Goal: Transaction & Acquisition: Purchase product/service

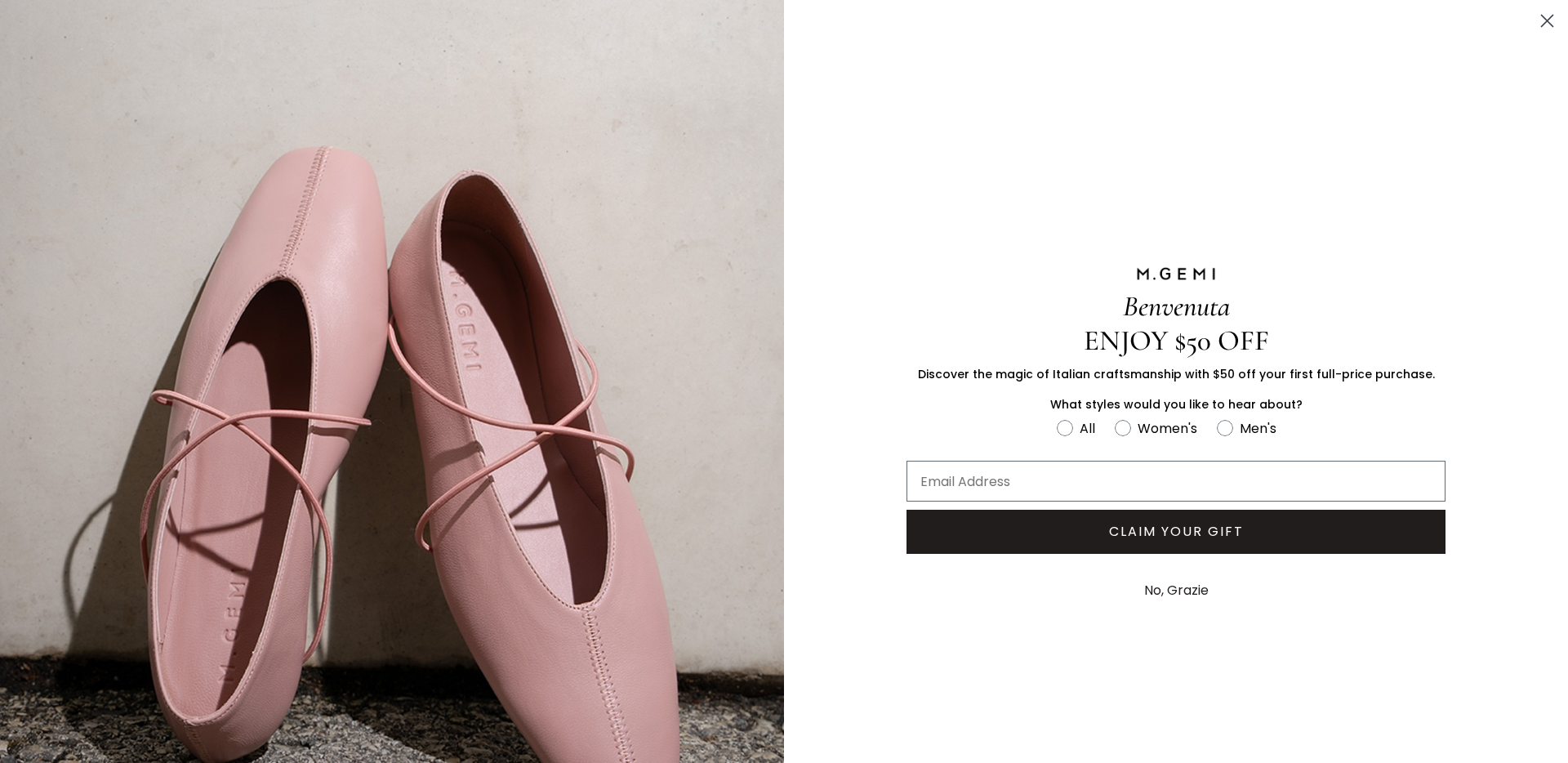
click at [1548, 18] on icon "Close dialog" at bounding box center [1548, 21] width 12 height 12
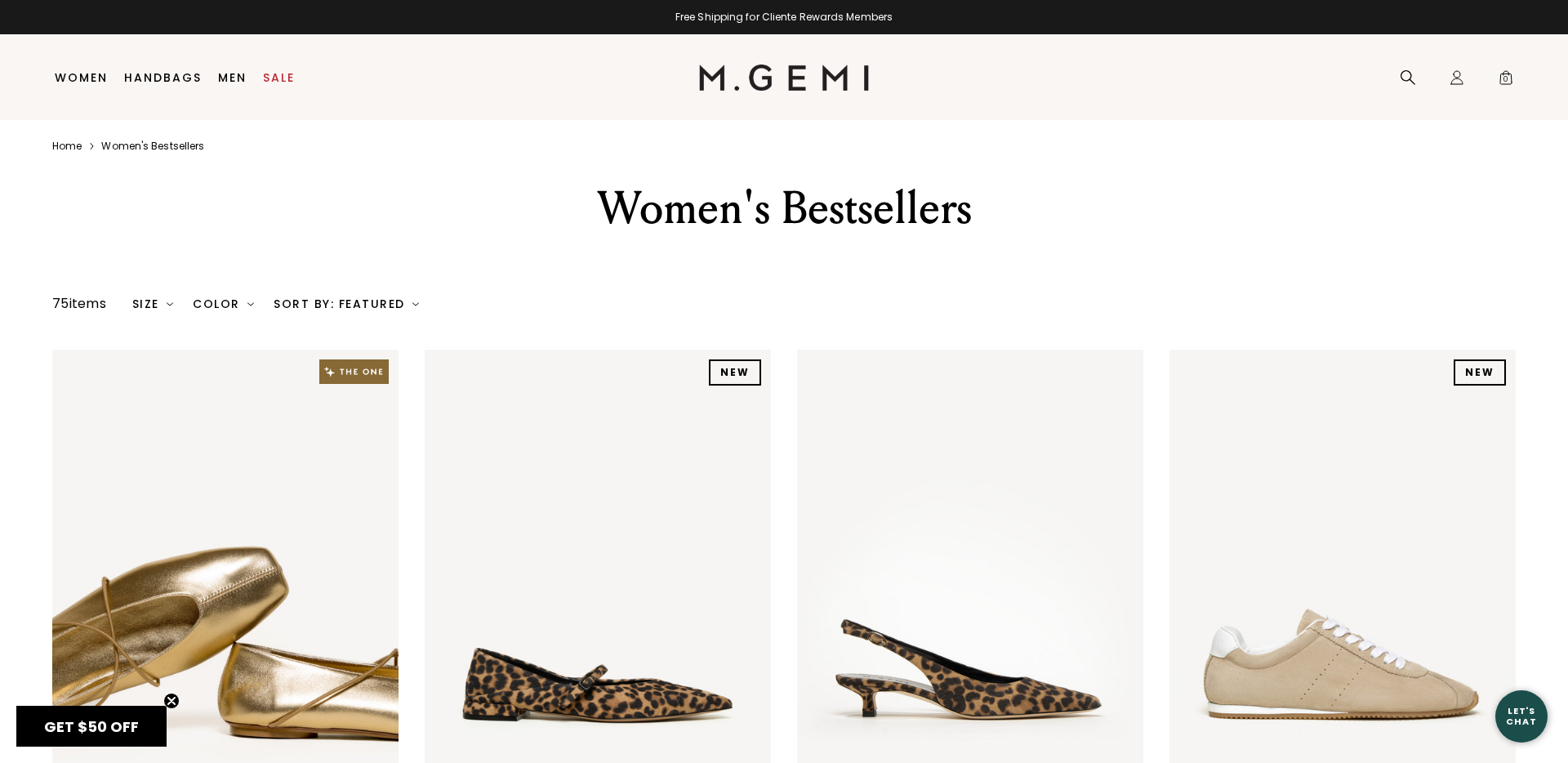
click at [828, 80] on img at bounding box center [784, 77] width 170 height 26
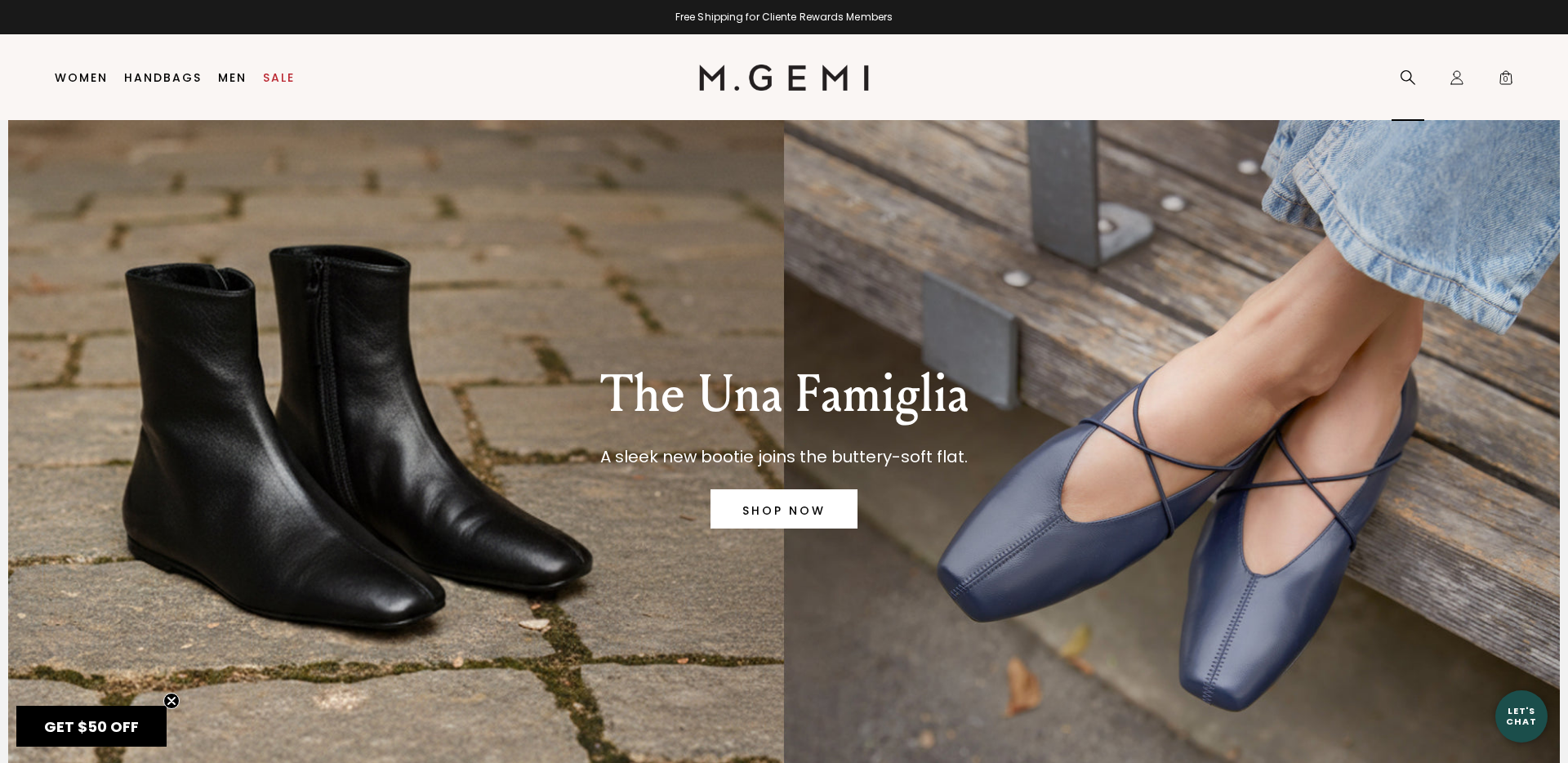
click at [1406, 76] on icon at bounding box center [1407, 77] width 16 height 16
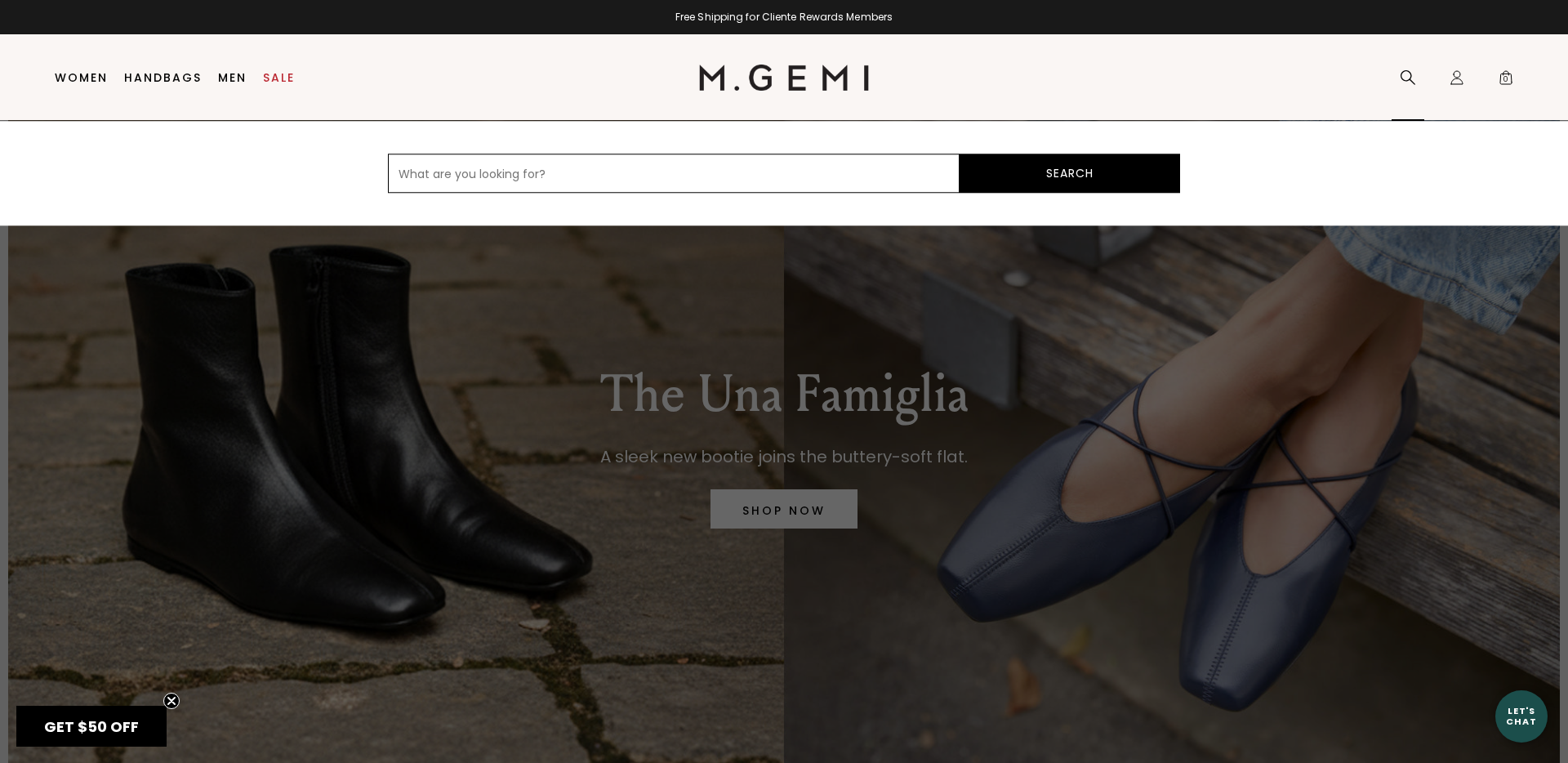
click at [503, 173] on input "text" at bounding box center [673, 173] width 571 height 39
type input "red"
click at [1091, 174] on button "Search" at bounding box center [1070, 173] width 221 height 39
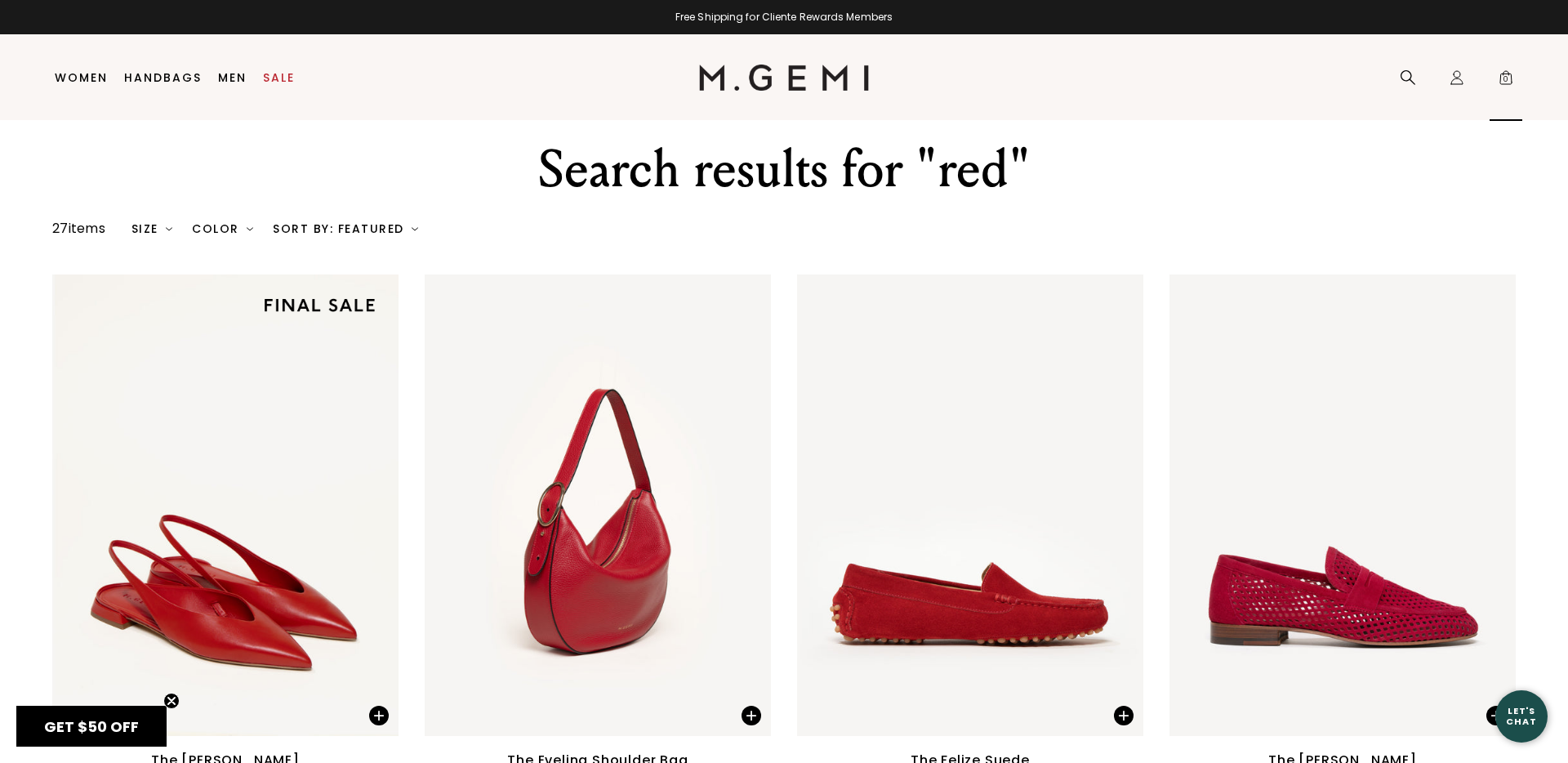
click at [1505, 76] on span "0" at bounding box center [1505, 80] width 16 height 16
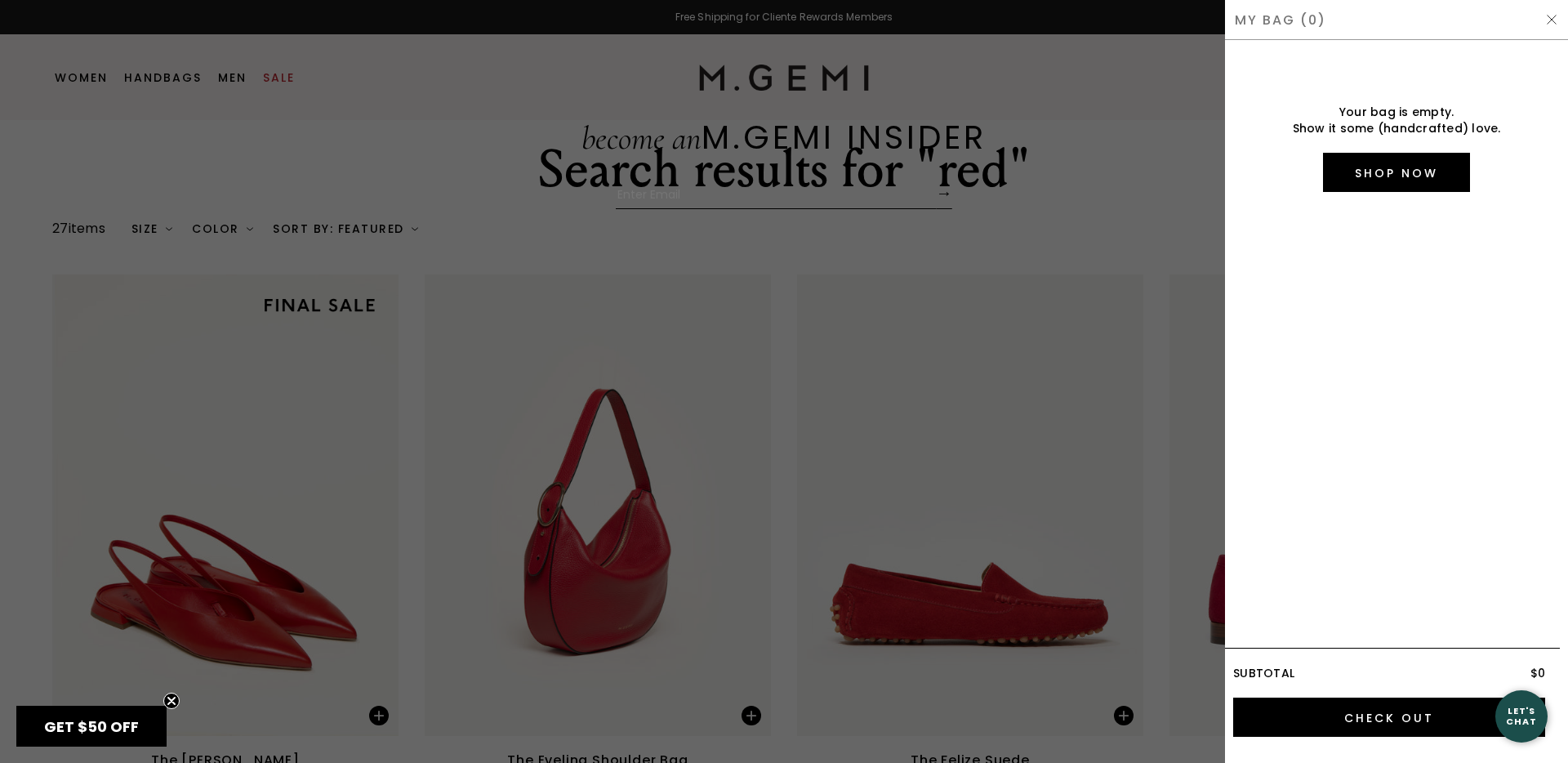
click at [1553, 17] on img at bounding box center [1551, 18] width 13 height 13
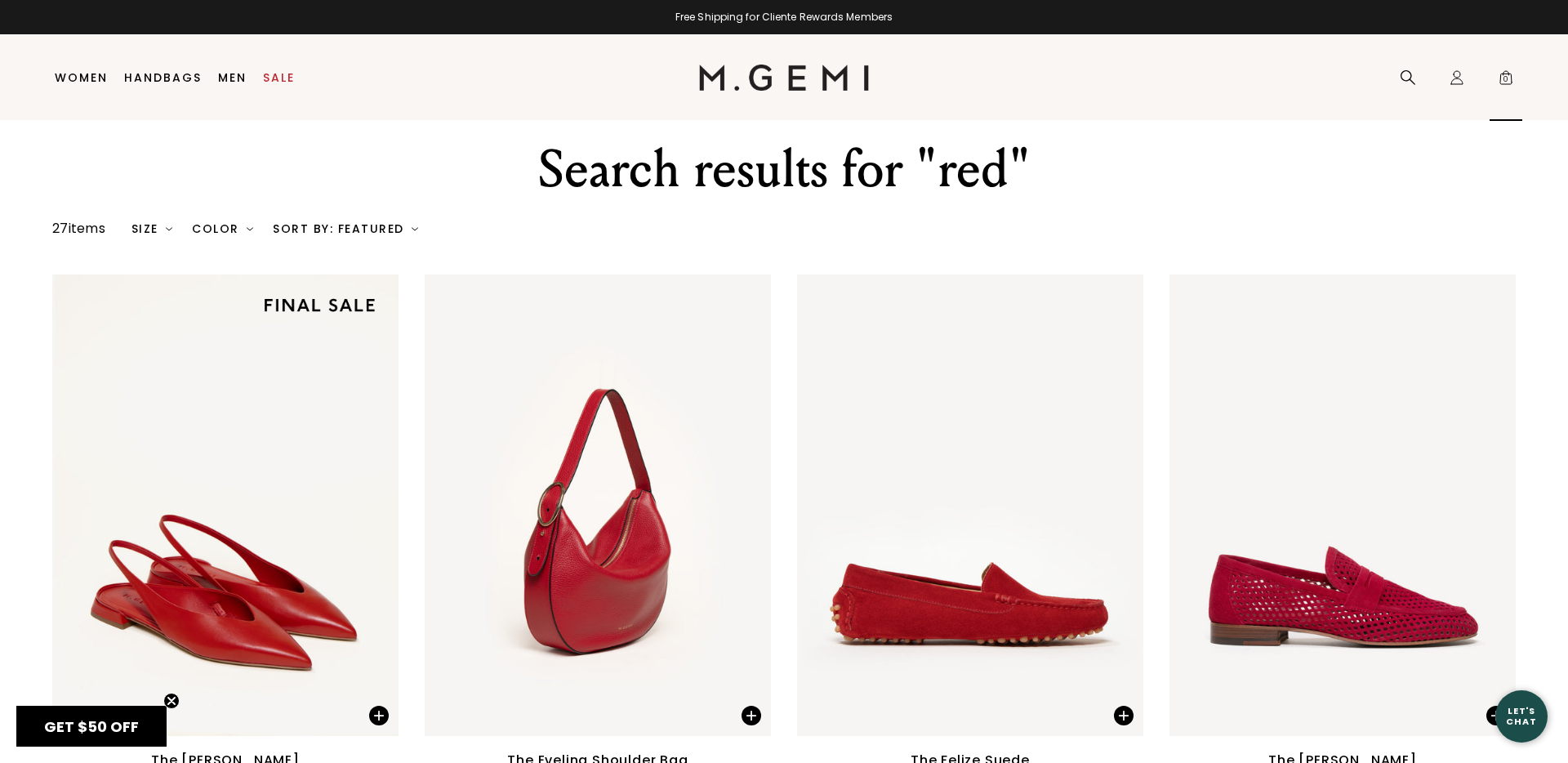
click at [1513, 84] on span "0" at bounding box center [1505, 80] width 16 height 16
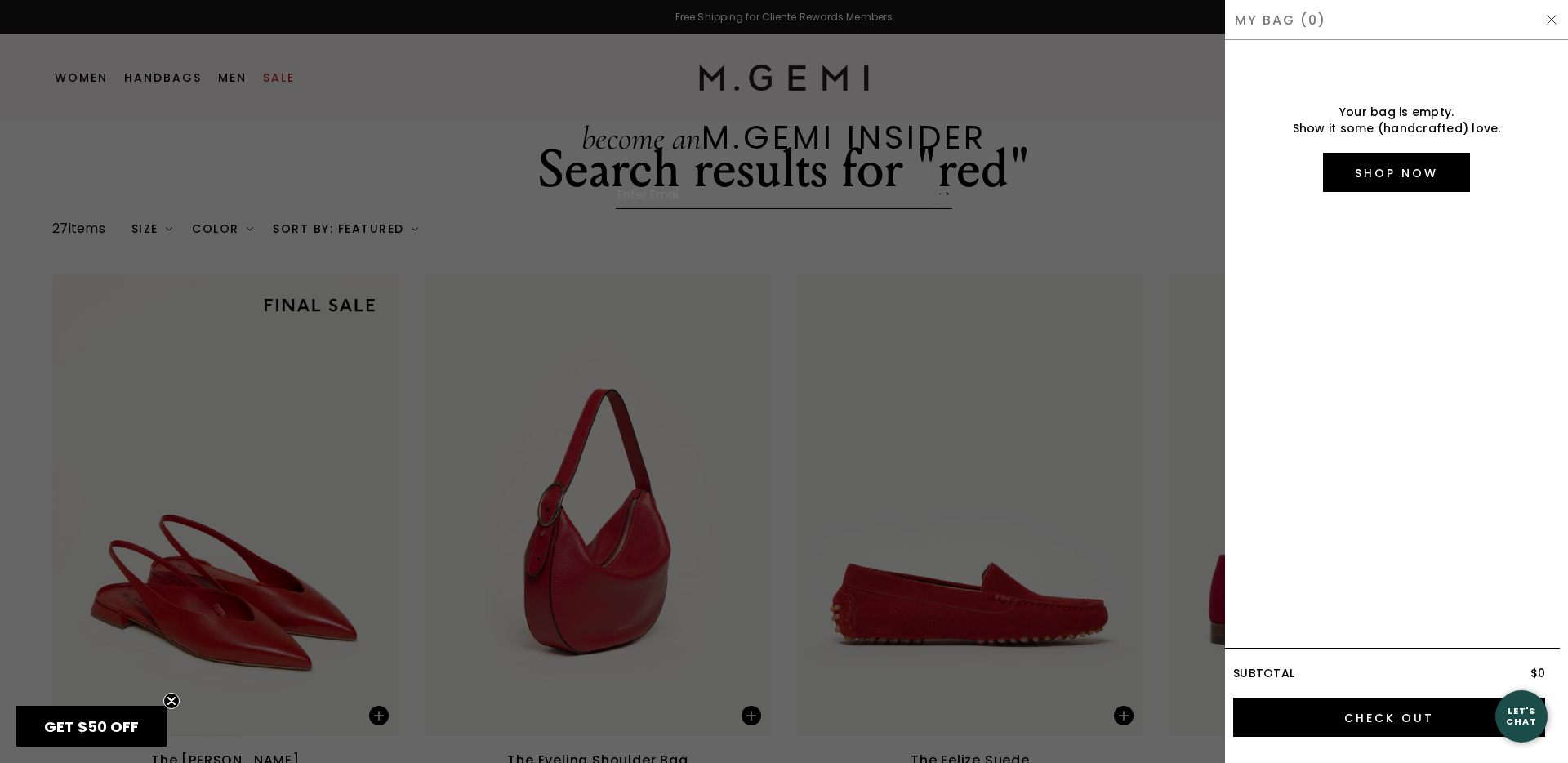
click at [1548, 18] on img at bounding box center [1551, 18] width 13 height 13
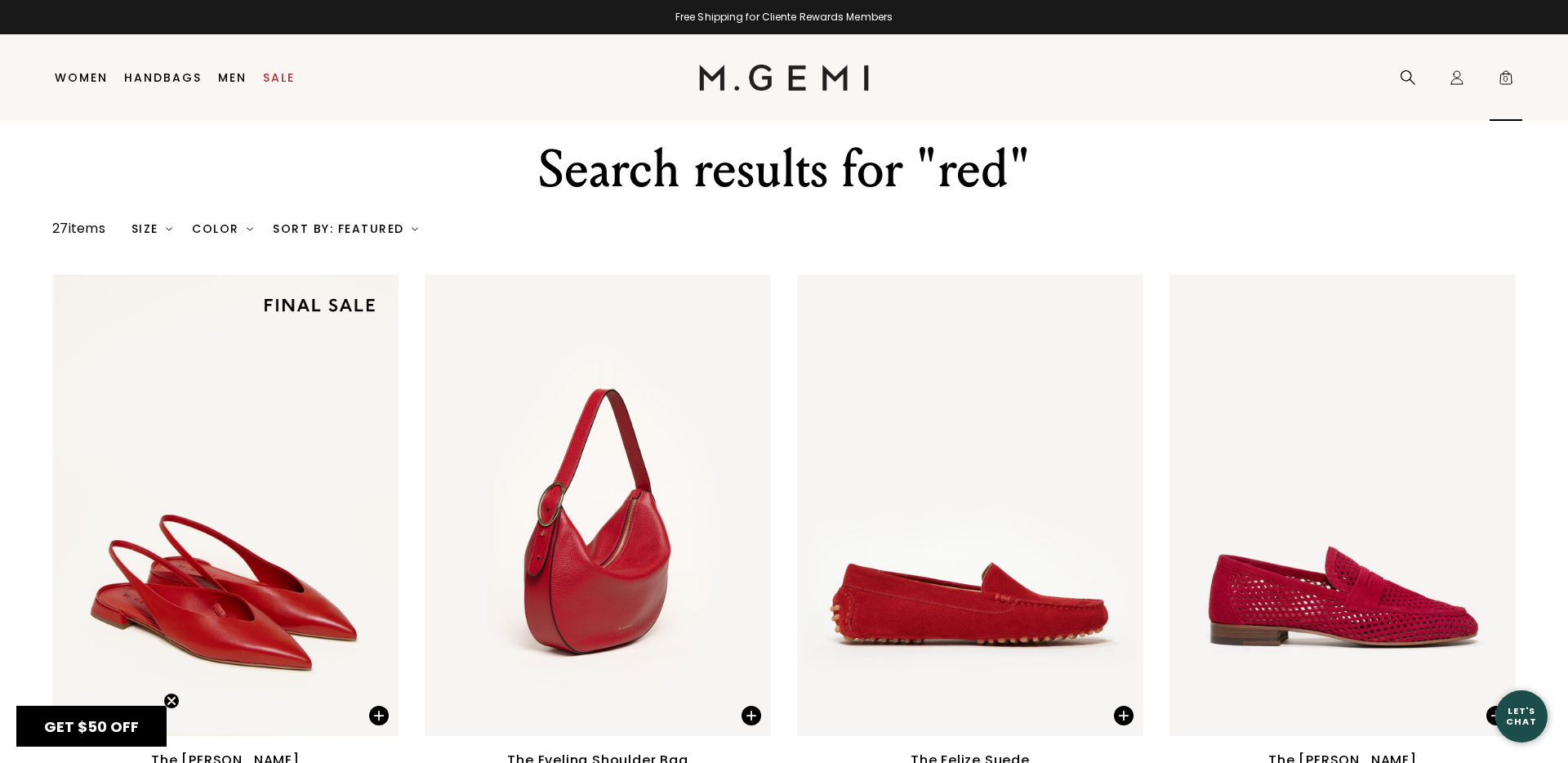
click at [1502, 76] on span "0" at bounding box center [1505, 80] width 16 height 16
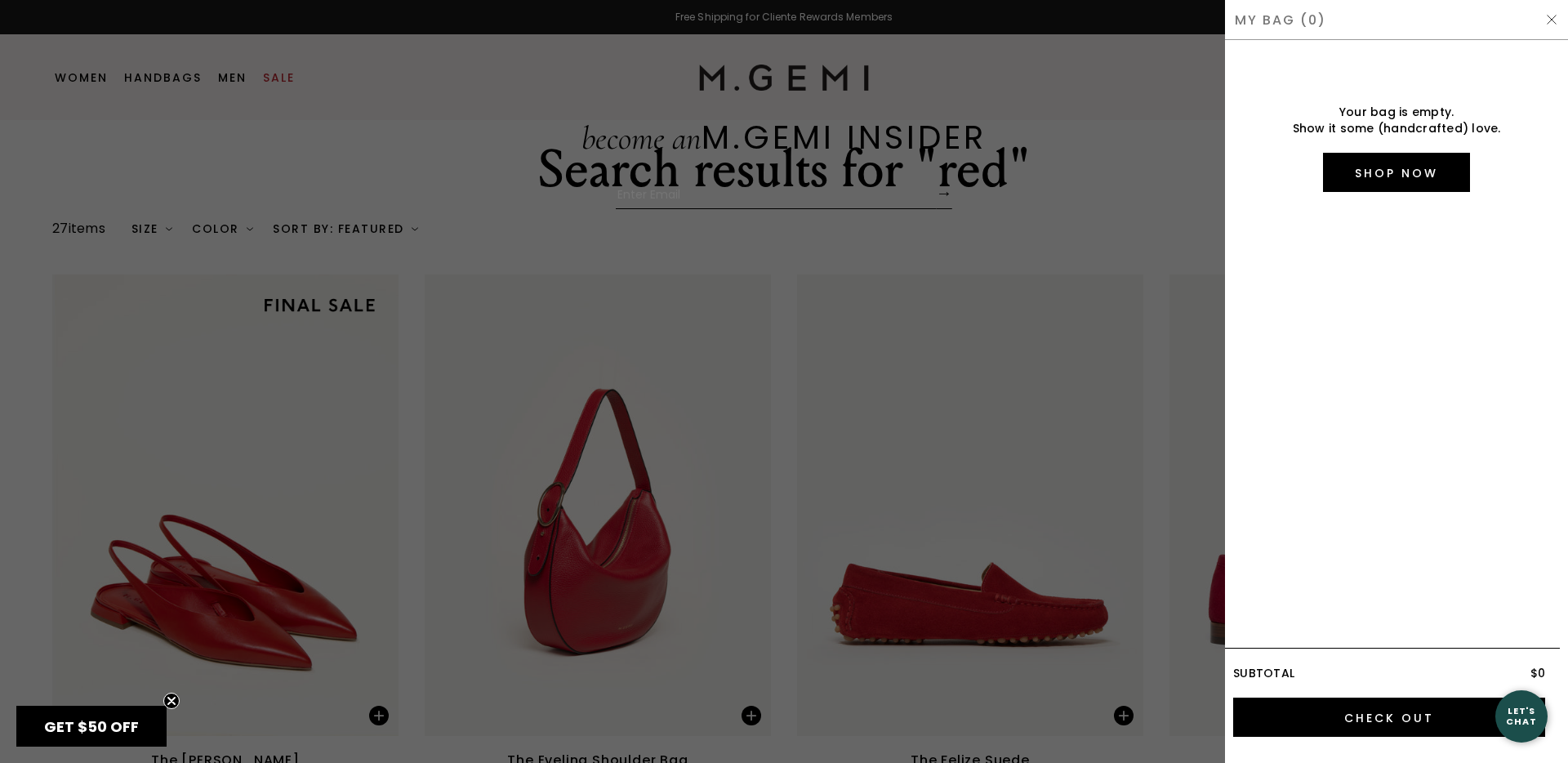
click at [1553, 21] on img at bounding box center [1551, 18] width 13 height 13
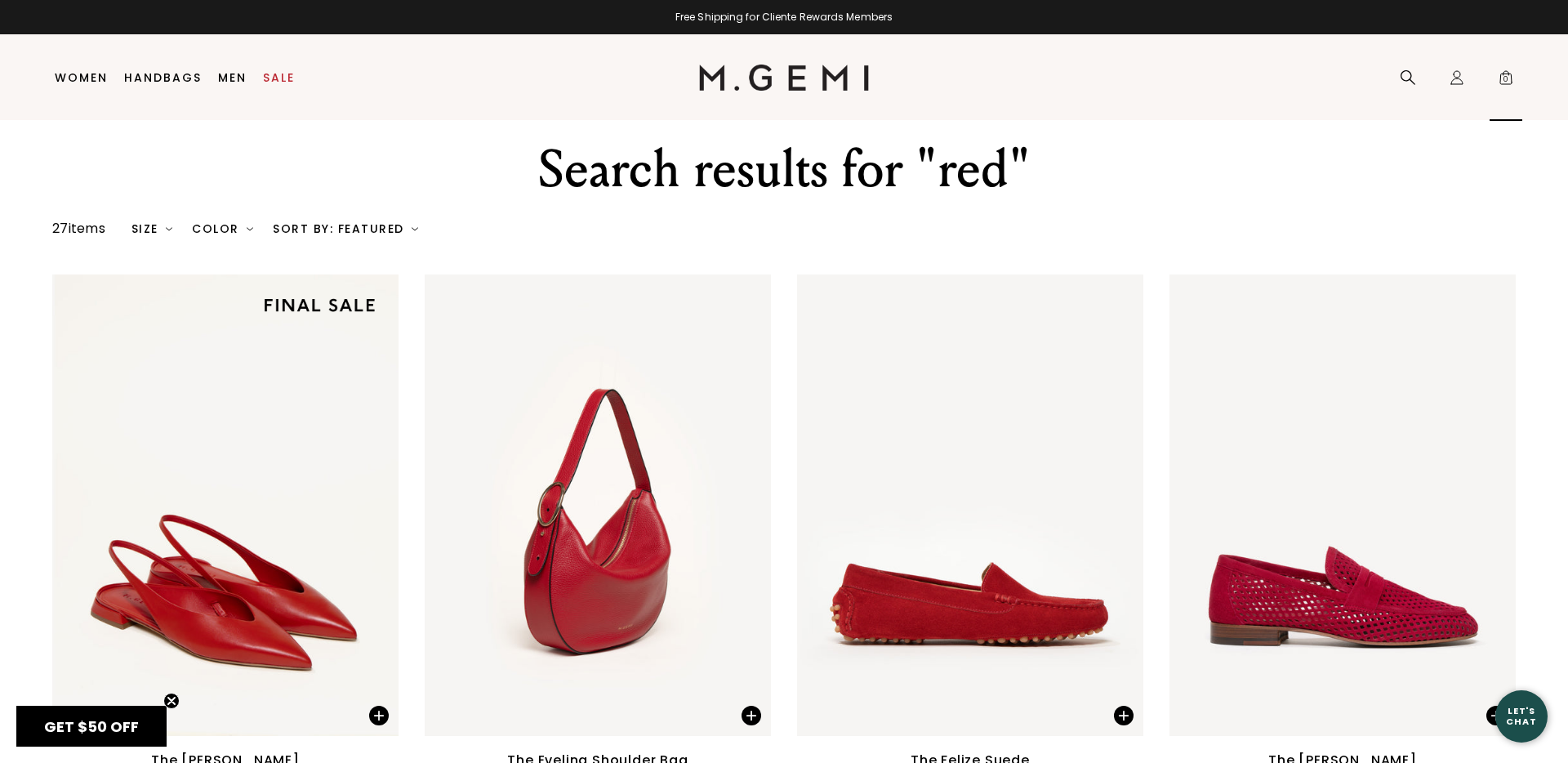
click at [1502, 82] on span "0" at bounding box center [1505, 80] width 16 height 16
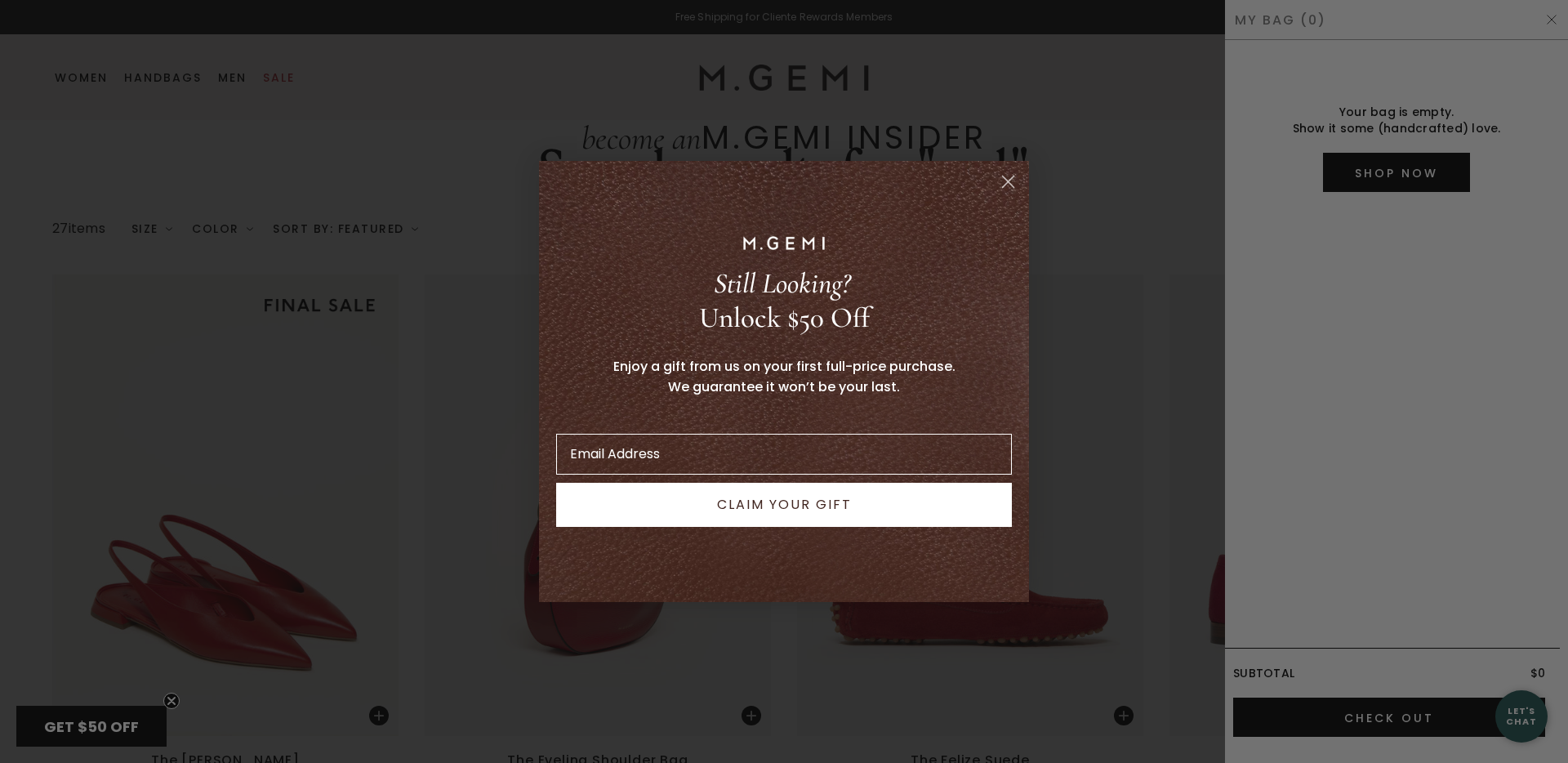
click at [1010, 182] on circle "Close dialog" at bounding box center [1008, 182] width 27 height 27
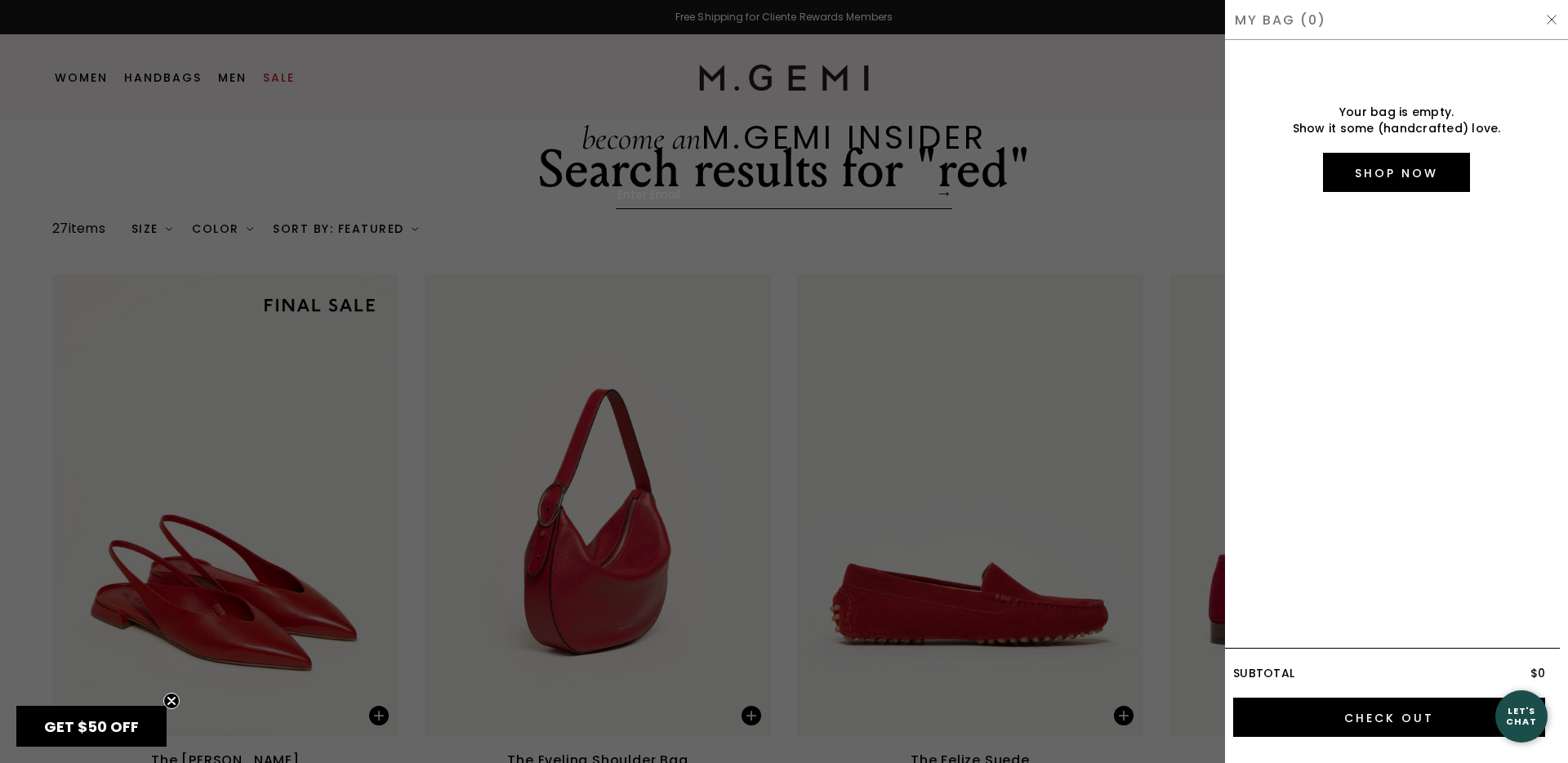
click at [1563, 18] on div "My Bag (0)" at bounding box center [1397, 19] width 343 height 40
click at [1557, 21] on img at bounding box center [1551, 18] width 13 height 13
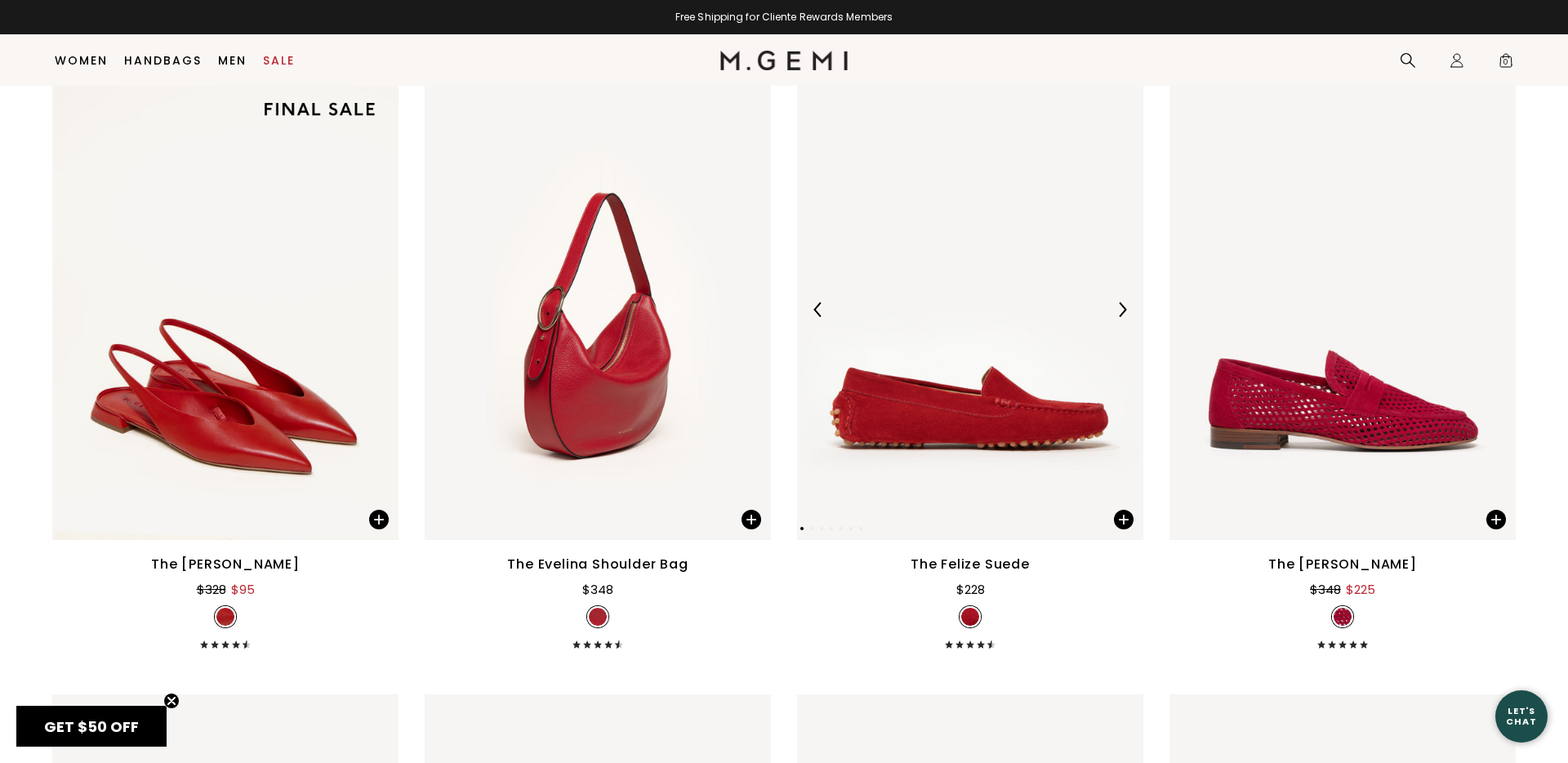
scroll to position [205, 0]
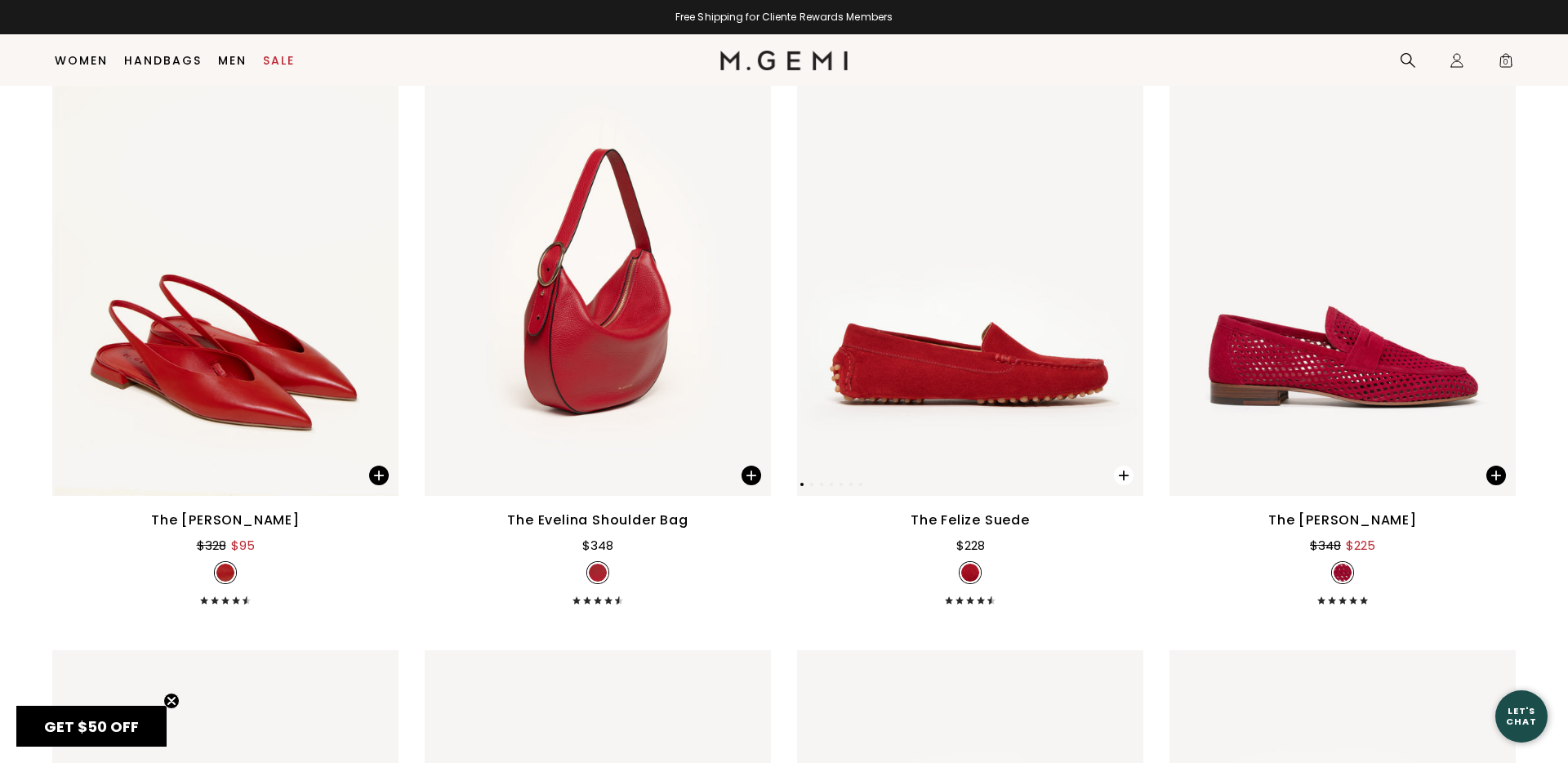
click at [1127, 476] on span at bounding box center [1123, 475] width 19 height 19
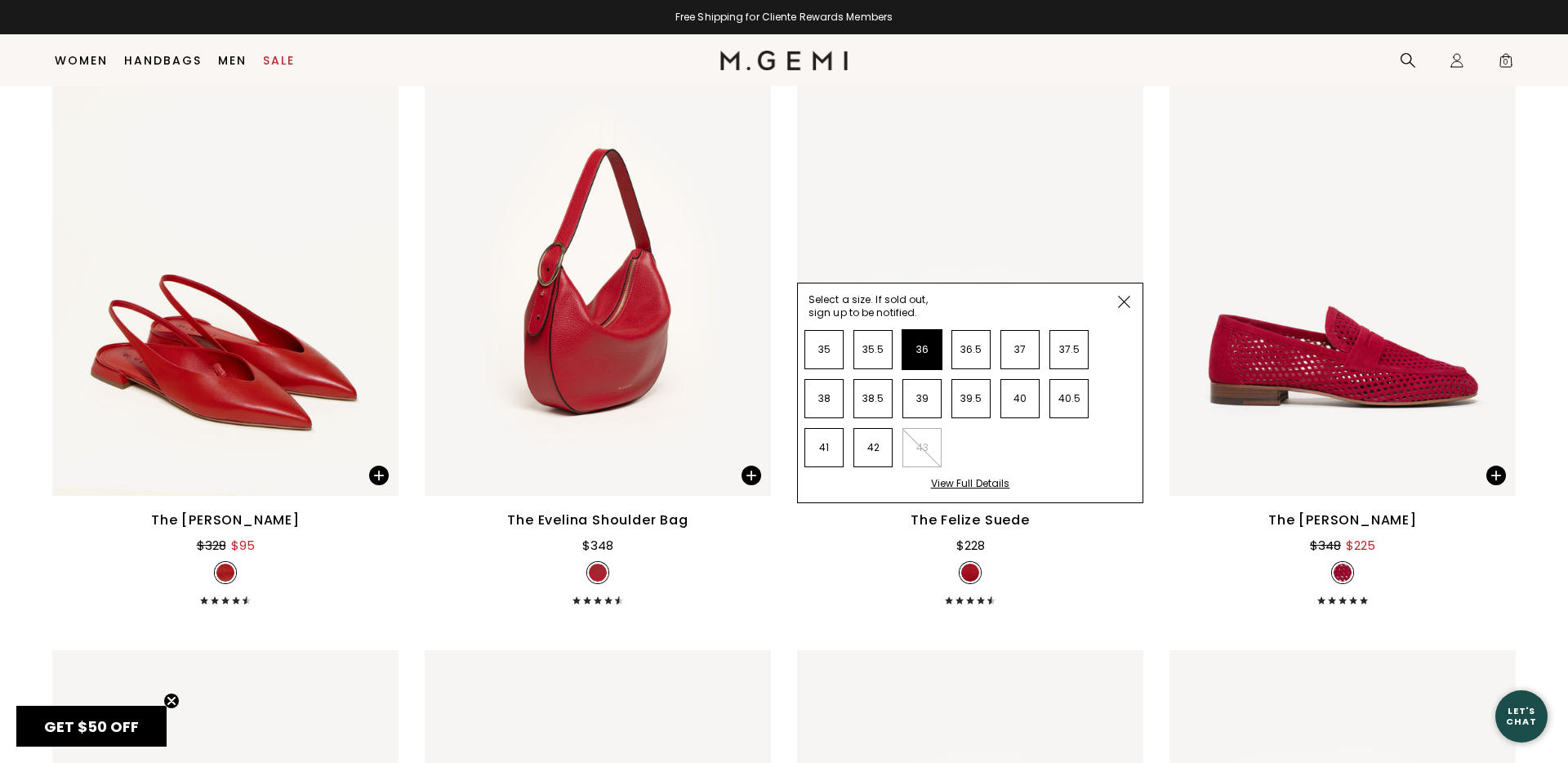
click at [907, 343] on li "36" at bounding box center [922, 350] width 39 height 39
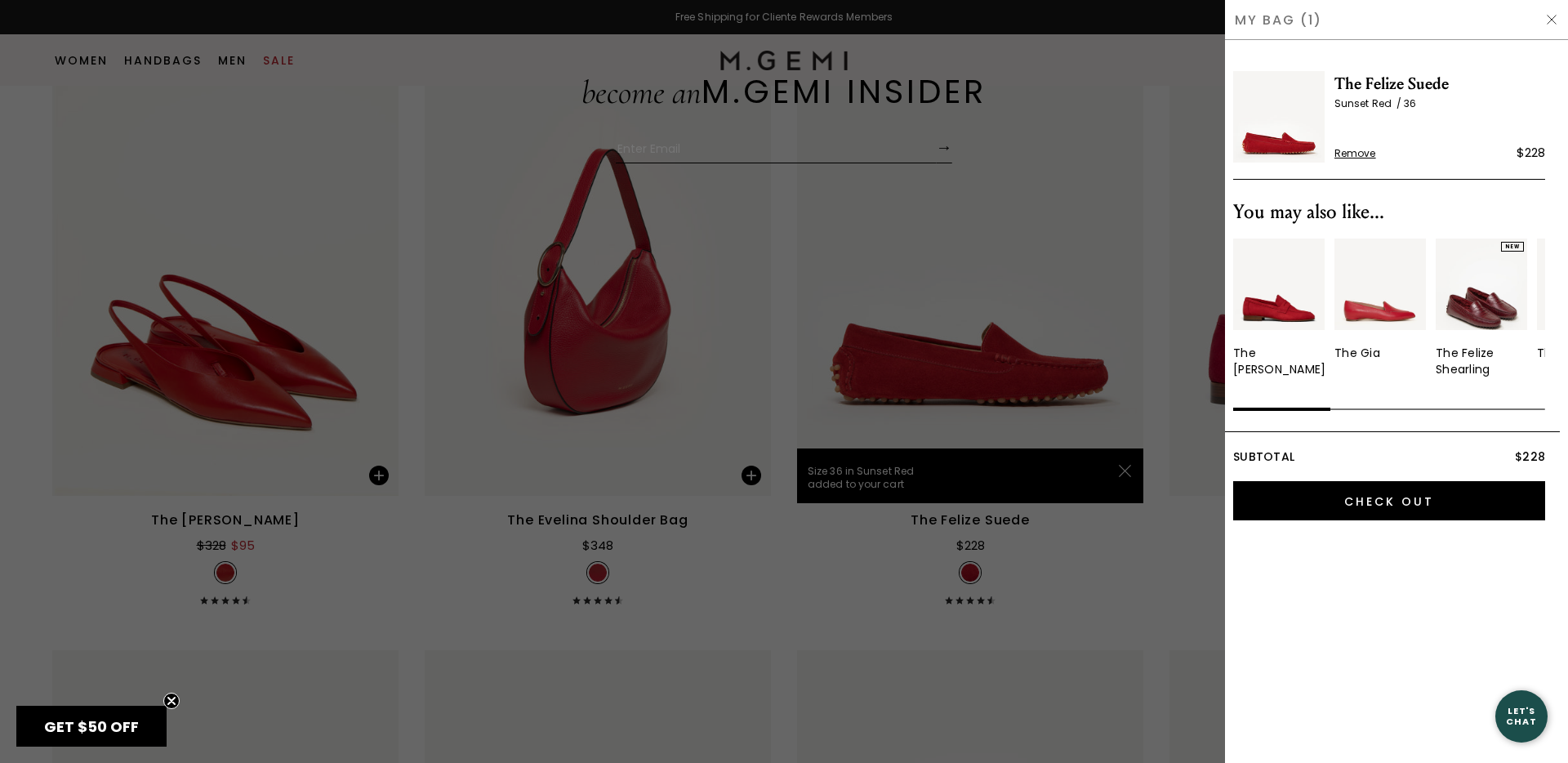
scroll to position [0, 0]
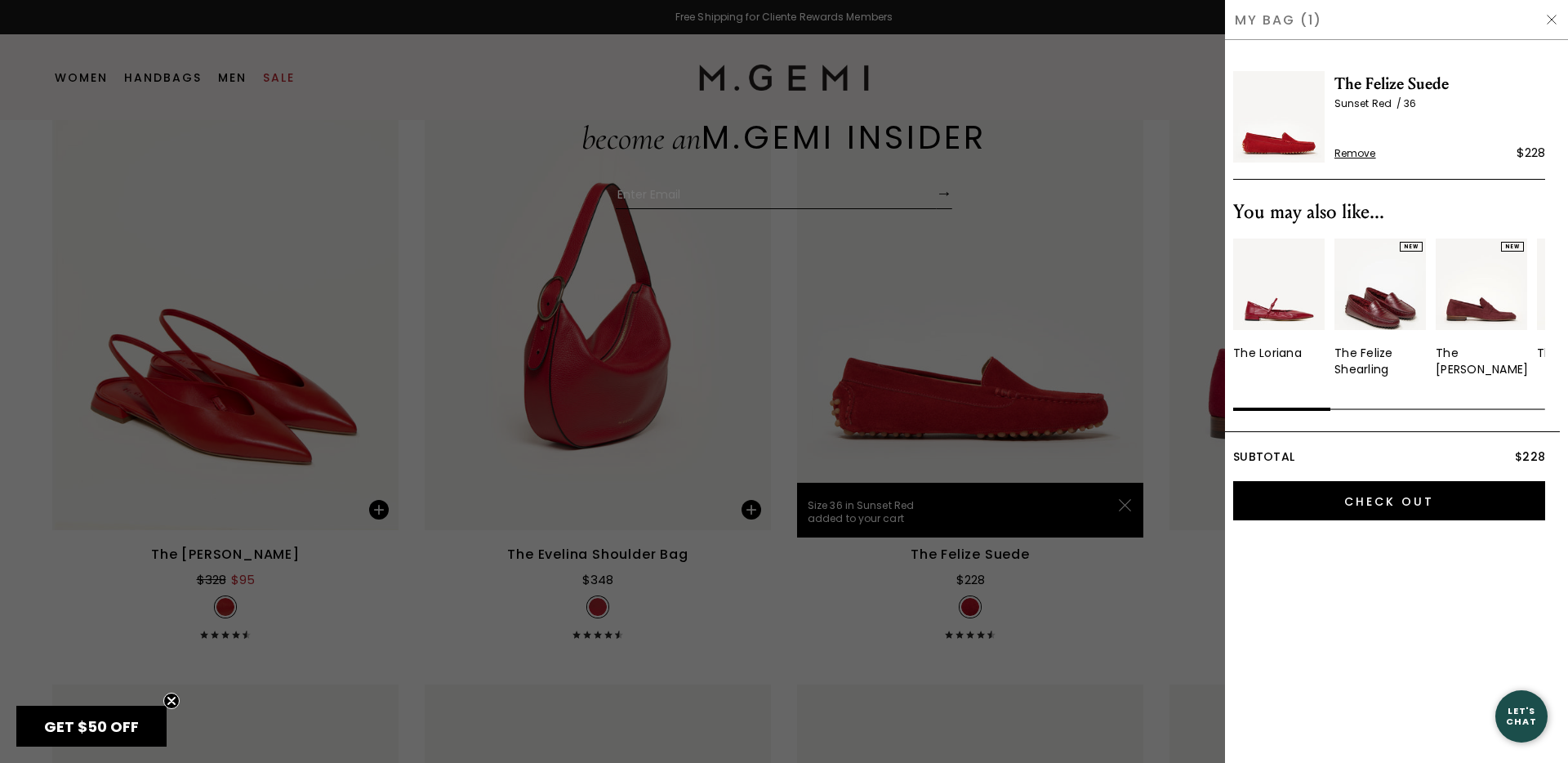
click at [1548, 18] on img at bounding box center [1551, 18] width 13 height 13
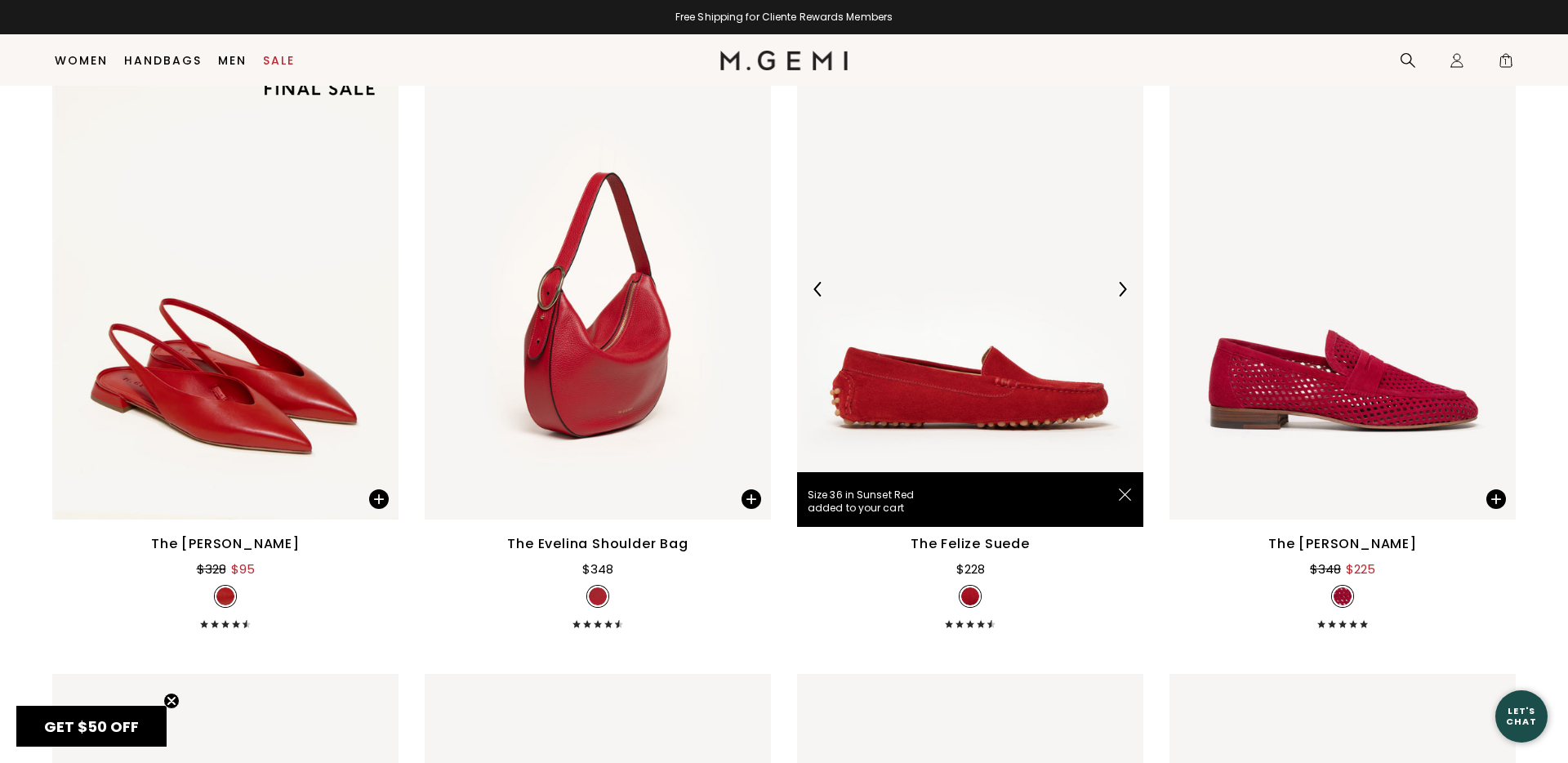
scroll to position [171, 0]
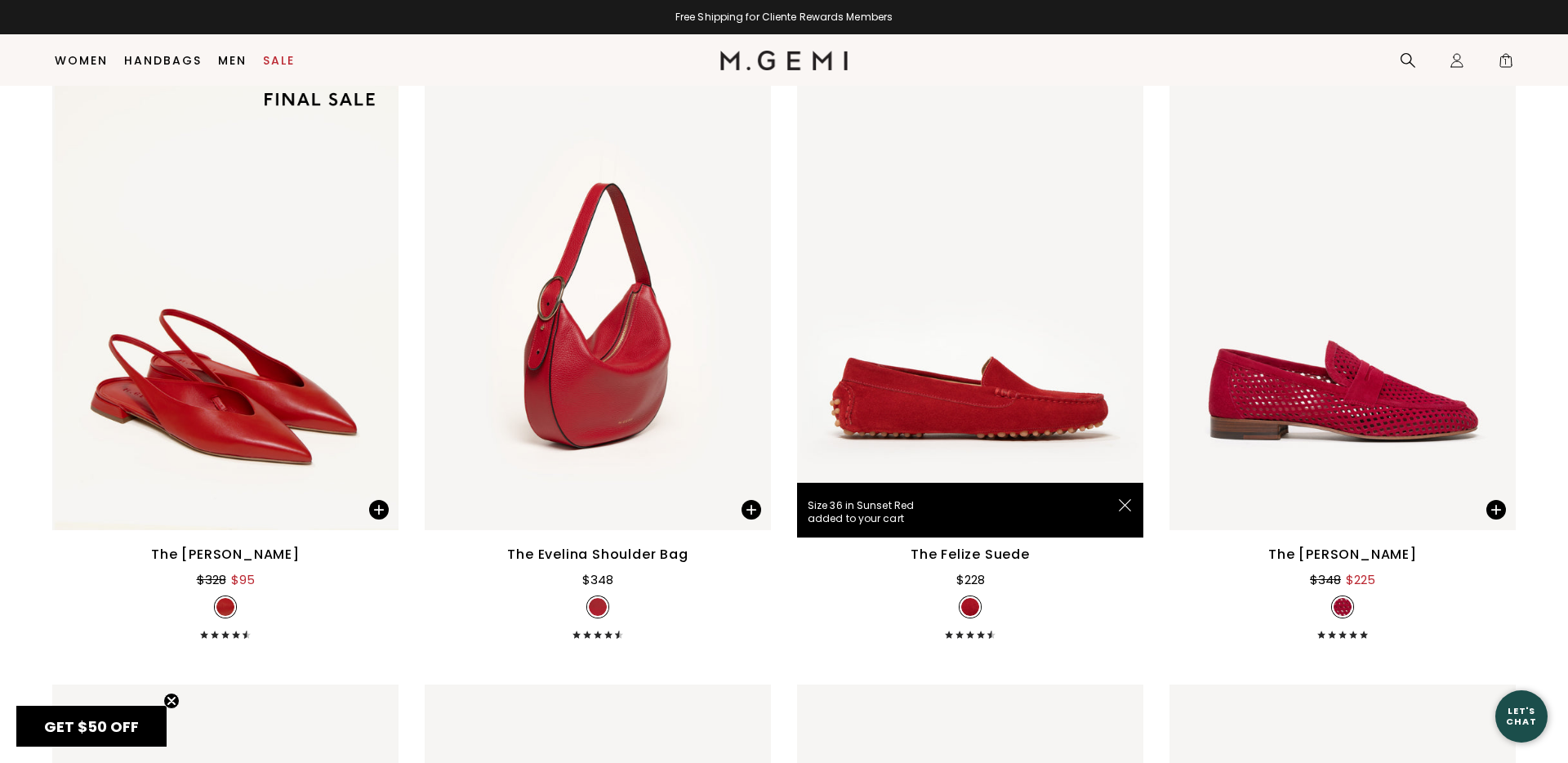
click at [1123, 507] on img at bounding box center [1124, 504] width 13 height 13
